Goal: Task Accomplishment & Management: Use online tool/utility

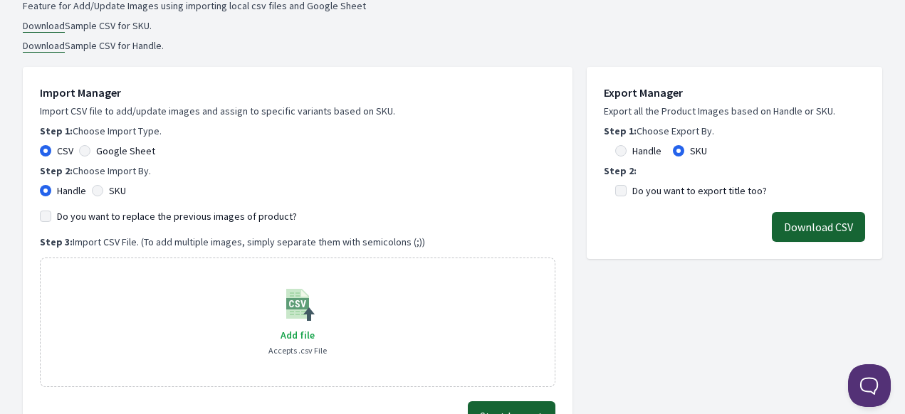
scroll to position [214, 0]
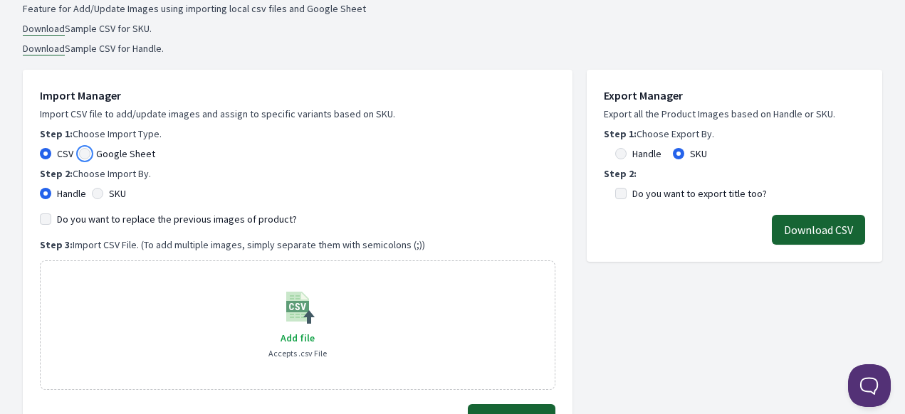
click at [79, 152] on input "Google Sheet" at bounding box center [84, 153] width 11 height 11
radio input "true"
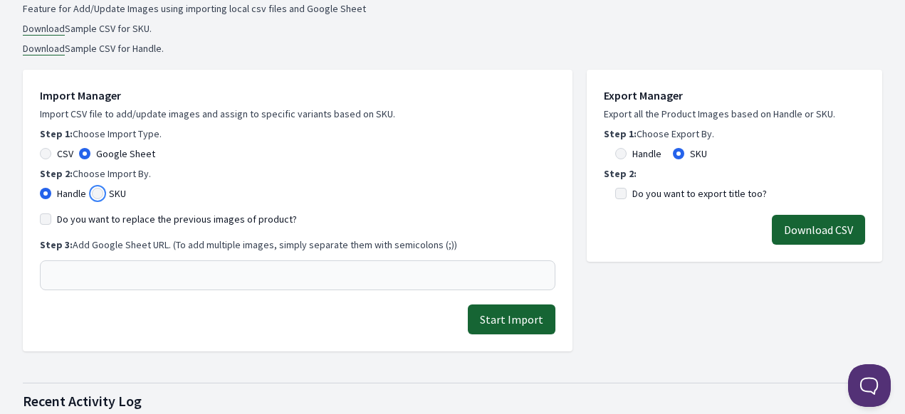
click at [103, 194] on input "SKU" at bounding box center [97, 193] width 11 height 11
radio input "true"
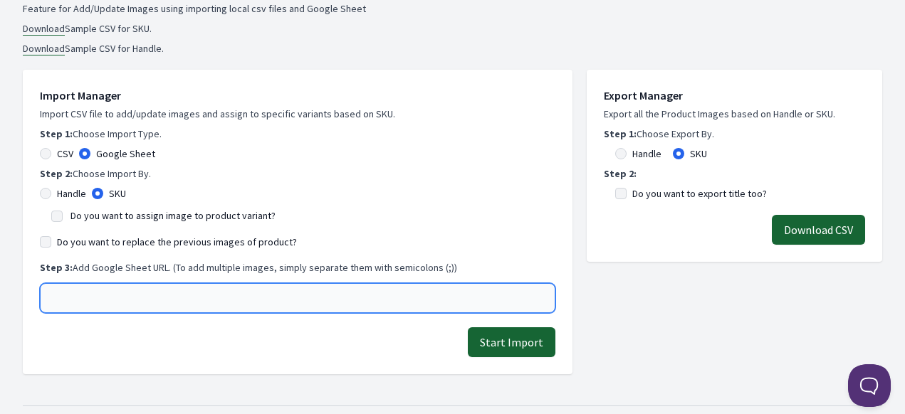
paste input "https://docs.google.com/spreadsheets/d/1-uB4VKHnaQATfbu-52v_IV2y0DCDMq6PX814xWD…"
type input "https://docs.google.com/spreadsheets/d/1-uB4VKHnaQATfbu-52v_IV2y0DCDMq6PX814xWD…"
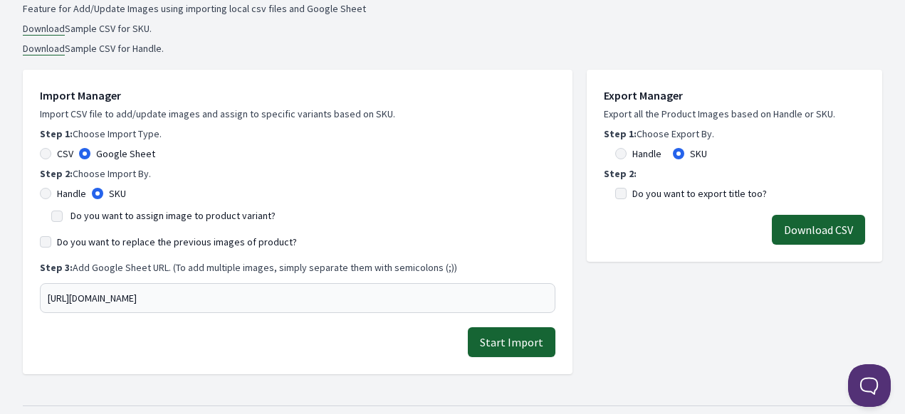
click at [510, 347] on button "Start Import" at bounding box center [512, 342] width 88 height 30
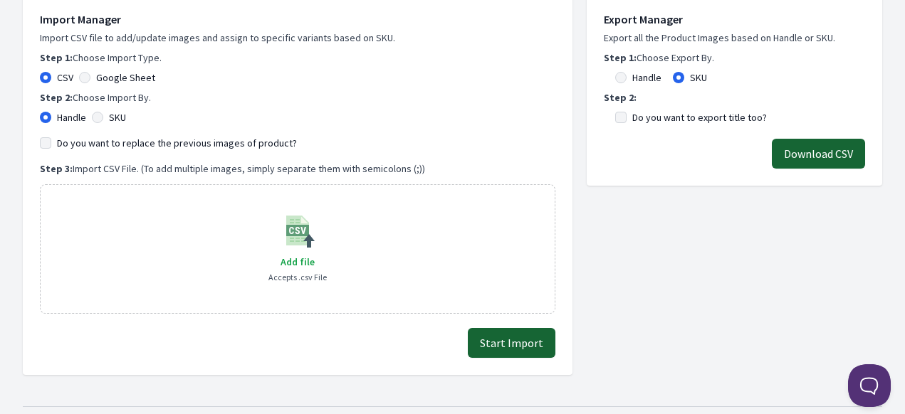
scroll to position [285, 0]
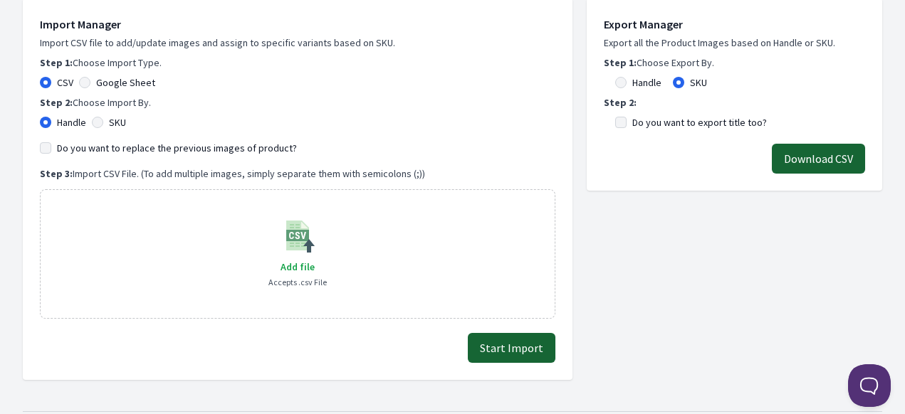
click at [93, 83] on div "Google Sheet" at bounding box center [117, 82] width 76 height 14
click at [77, 71] on div "Import Manager Import CSV file to add/update images and assign to specific vari…" at bounding box center [297, 167] width 515 height 303
click at [83, 82] on input "Google Sheet" at bounding box center [84, 82] width 11 height 11
radio input "true"
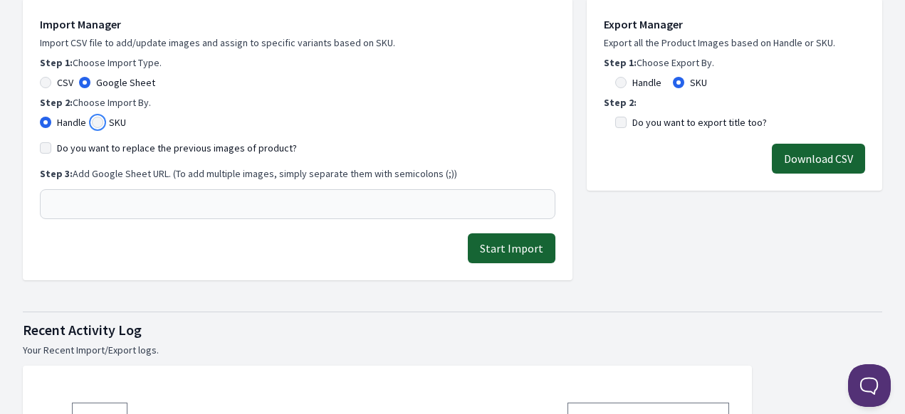
click at [99, 125] on input "SKU" at bounding box center [97, 122] width 11 height 11
radio input "true"
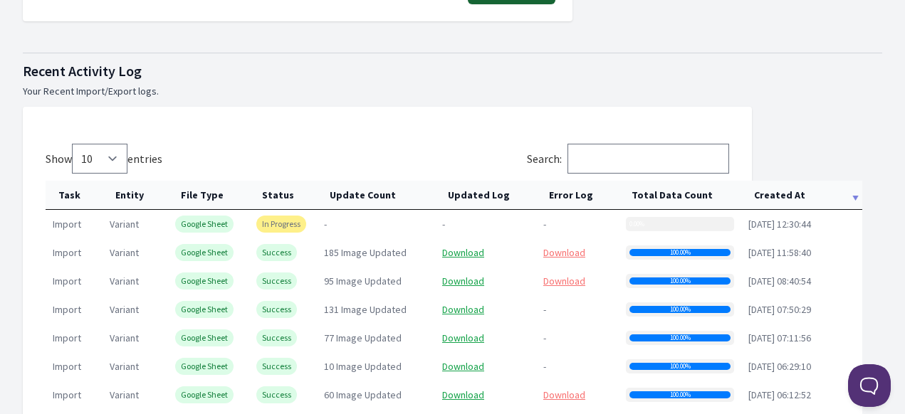
scroll to position [641, 0]
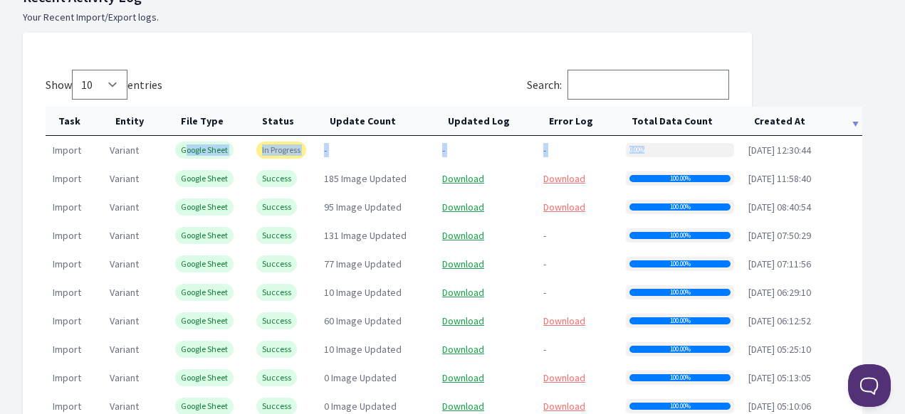
drag, startPoint x: 186, startPoint y: 149, endPoint x: 737, endPoint y: 151, distance: 550.1
click at [737, 151] on tr "import variant Google Sheet In Progress - - - 0.00% [DATE] 12:30:44" at bounding box center [454, 150] width 816 height 28
click at [684, 152] on div "0.00%" at bounding box center [680, 150] width 108 height 14
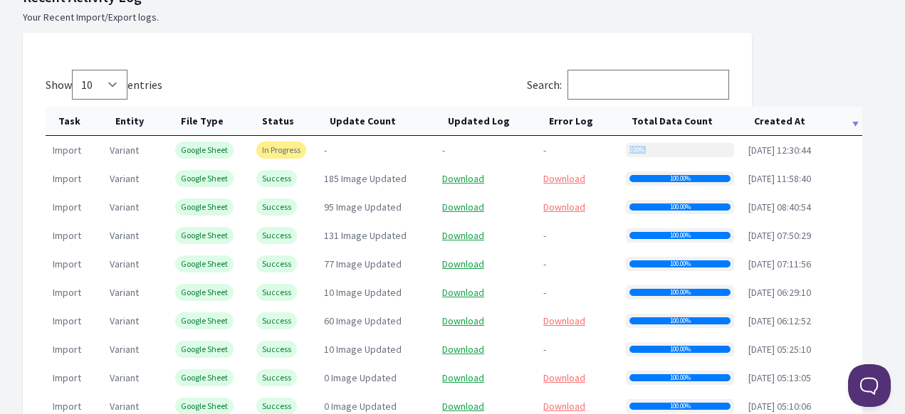
click at [684, 152] on div "0.00%" at bounding box center [680, 150] width 108 height 14
click at [289, 145] on span "In Progress" at bounding box center [281, 150] width 50 height 17
click at [324, 149] on td "-" at bounding box center [376, 150] width 118 height 28
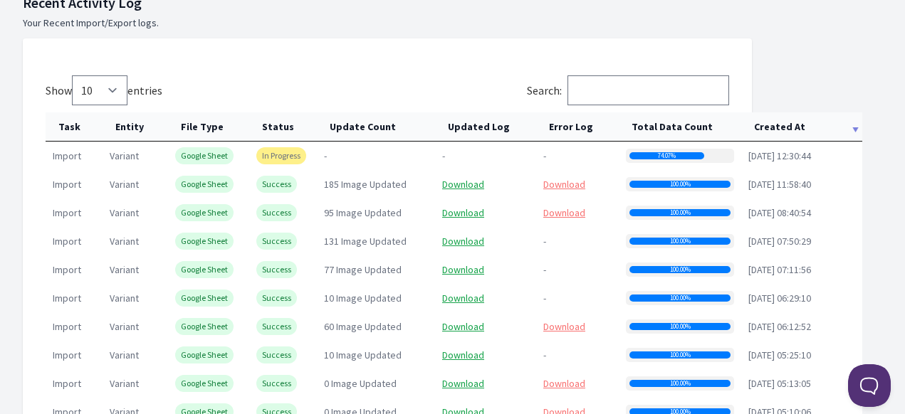
scroll to position [783, 0]
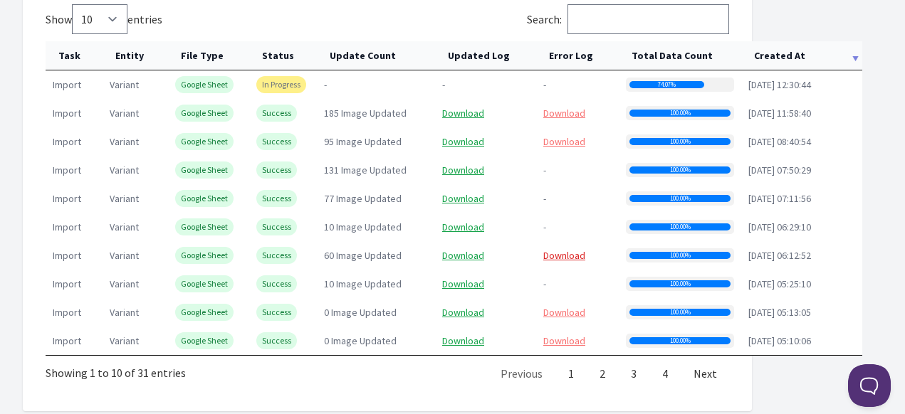
click at [564, 257] on link "Download" at bounding box center [564, 255] width 42 height 13
click at [571, 255] on link "Download" at bounding box center [564, 255] width 42 height 13
